Goal: Task Accomplishment & Management: Complete application form

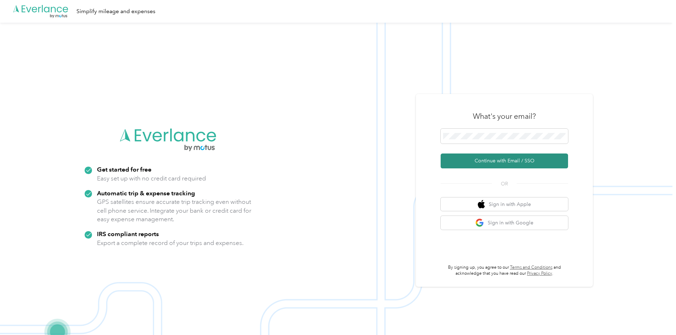
click at [524, 159] on button "Continue with Email / SSO" at bounding box center [504, 160] width 127 height 15
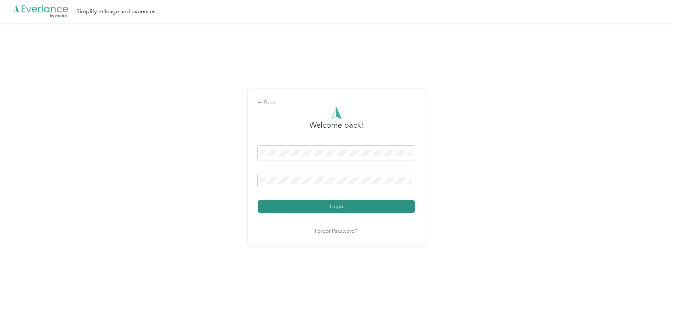
click at [343, 206] on button "Login" at bounding box center [336, 206] width 157 height 12
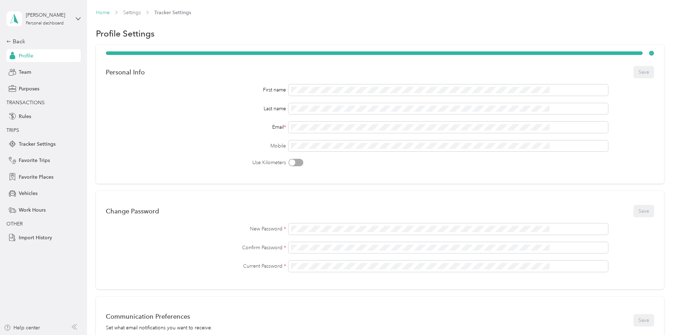
click at [110, 12] on link "Home" at bounding box center [103, 13] width 14 height 6
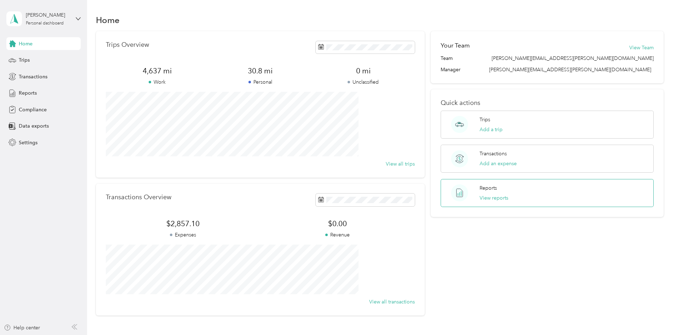
click at [496, 192] on div "Reports View reports" at bounding box center [494, 192] width 29 height 17
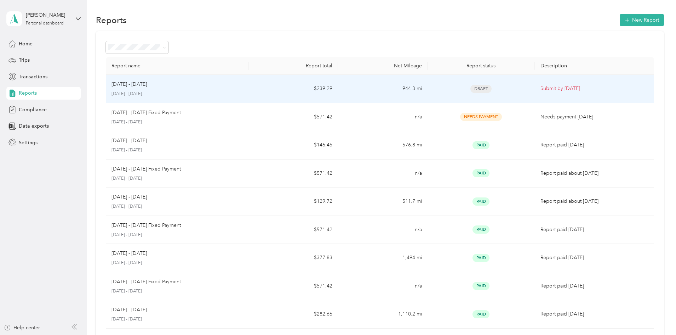
click at [243, 86] on div "[DATE] - [DATE]" at bounding box center [178, 84] width 132 height 8
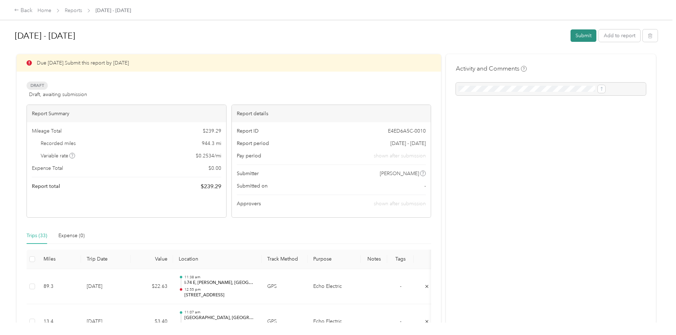
click at [571, 33] on button "Submit" at bounding box center [584, 35] width 26 height 12
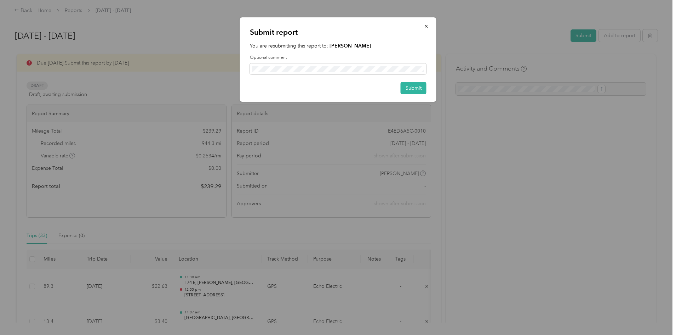
click at [346, 45] on strong "[PERSON_NAME]" at bounding box center [351, 46] width 42 height 6
click at [427, 25] on icon "button" at bounding box center [426, 26] width 5 height 5
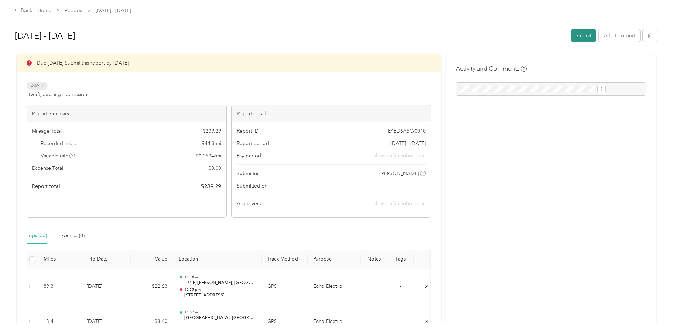
click at [571, 33] on button "Submit" at bounding box center [584, 35] width 26 height 12
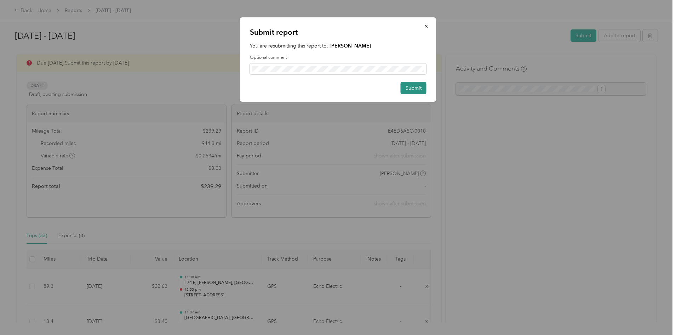
click at [416, 87] on button "Submit" at bounding box center [414, 88] width 26 height 12
